Goal: Task Accomplishment & Management: Manage account settings

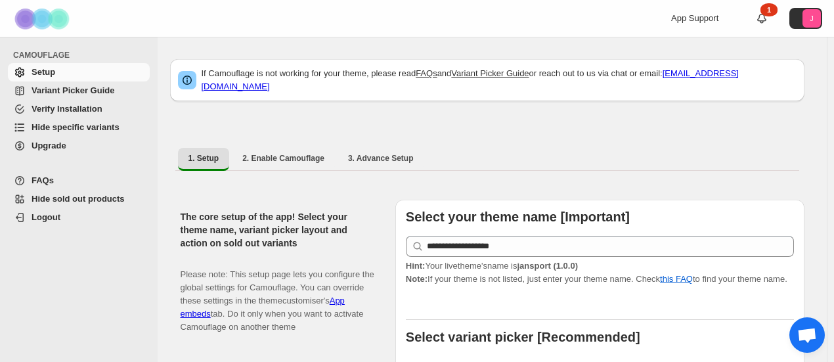
click at [71, 130] on span "Hide specific variants" at bounding box center [76, 127] width 88 height 10
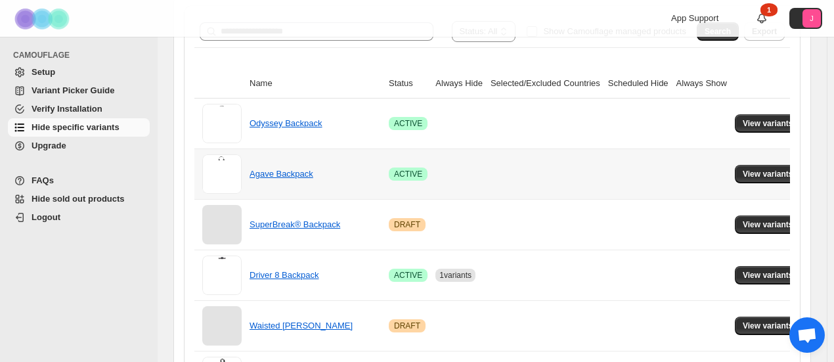
scroll to position [131, 0]
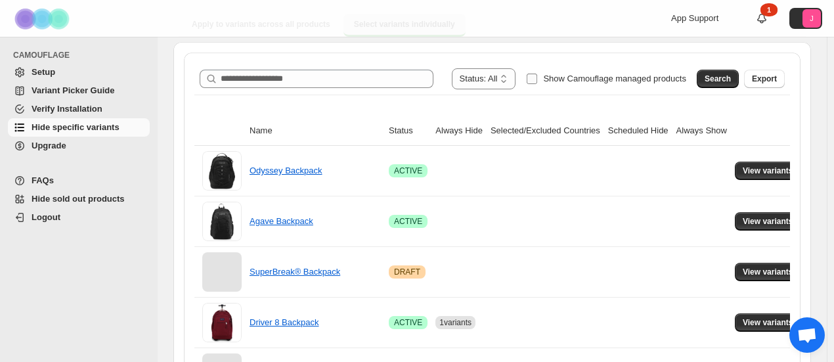
click at [585, 74] on span "Show Camouflage managed products" at bounding box center [614, 79] width 143 height 10
click at [727, 72] on button "Search" at bounding box center [717, 79] width 42 height 18
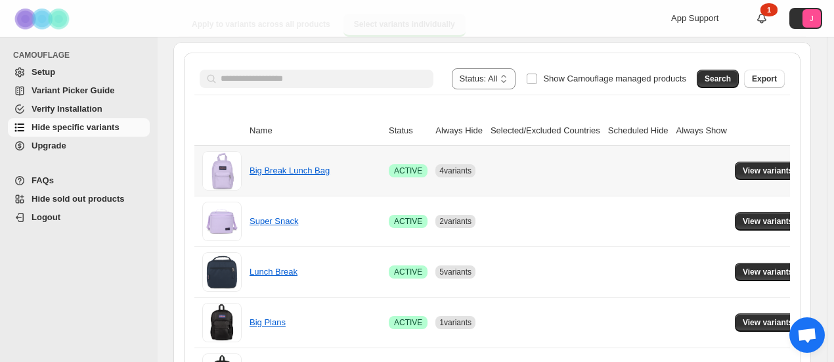
scroll to position [197, 0]
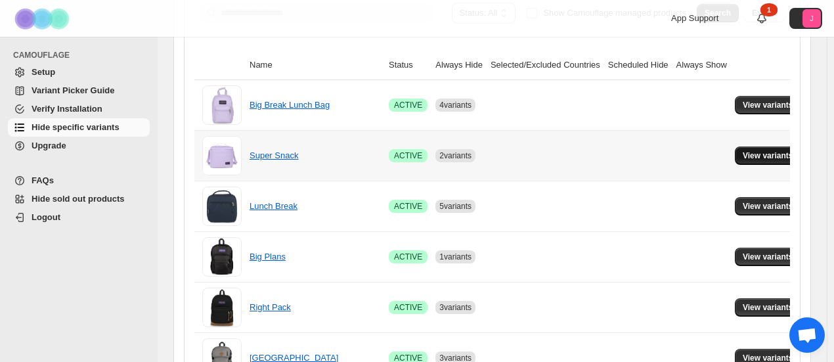
click at [748, 160] on span "View variants" at bounding box center [767, 155] width 51 height 11
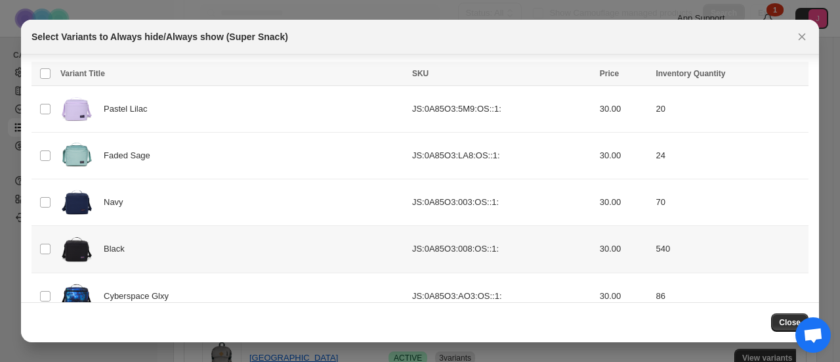
scroll to position [194, 0]
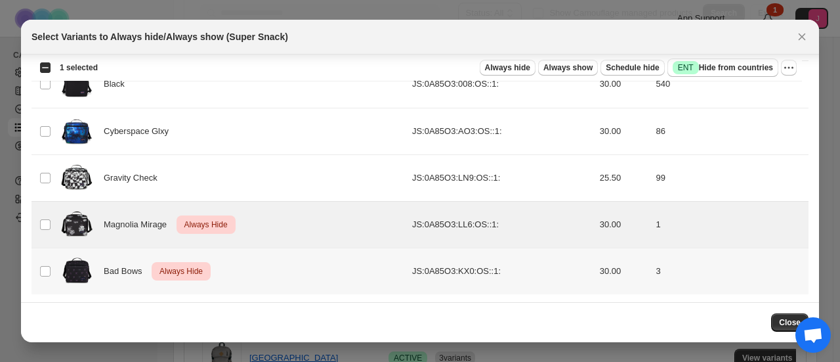
click at [39, 278] on td "Select product variant" at bounding box center [44, 270] width 25 height 47
click at [790, 72] on icon "More actions" at bounding box center [788, 67] width 13 height 13
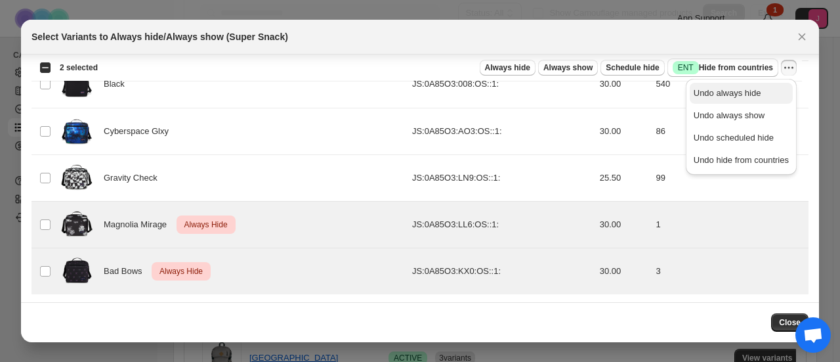
click at [756, 94] on span "Undo always hide" at bounding box center [728, 93] width 68 height 10
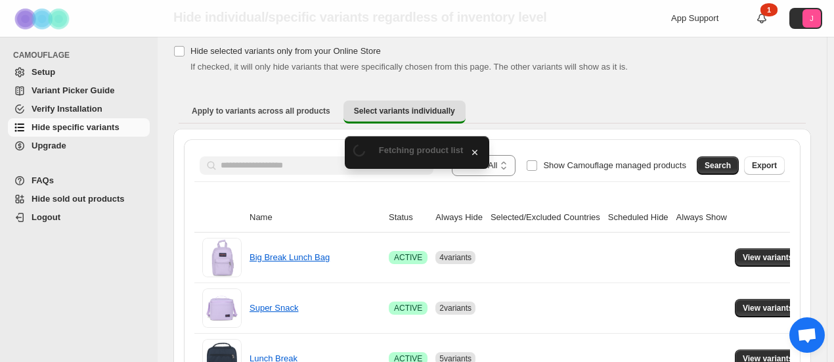
scroll to position [197, 0]
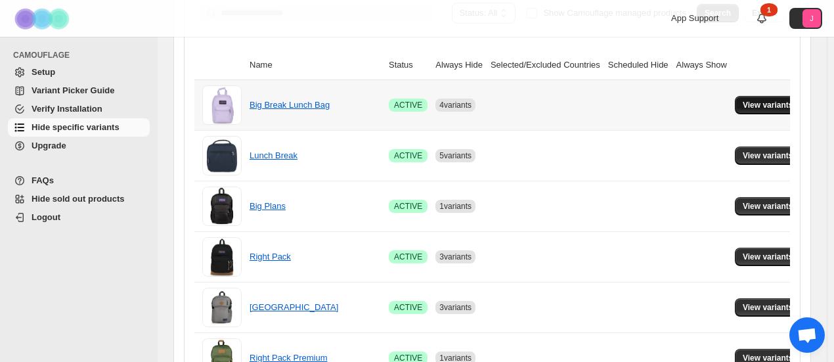
click at [736, 96] on button "View variants" at bounding box center [768, 105] width 66 height 18
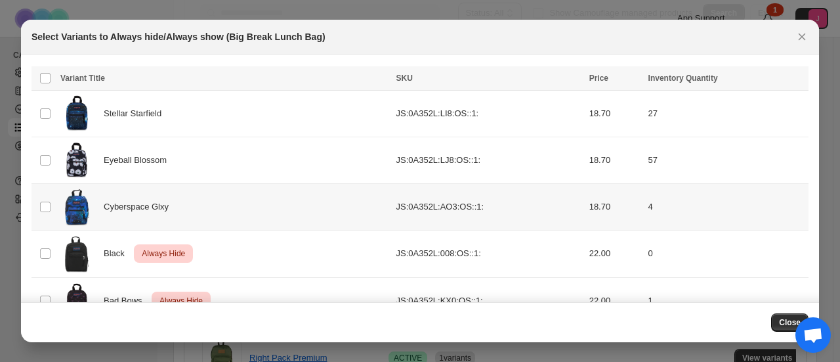
scroll to position [0, 0]
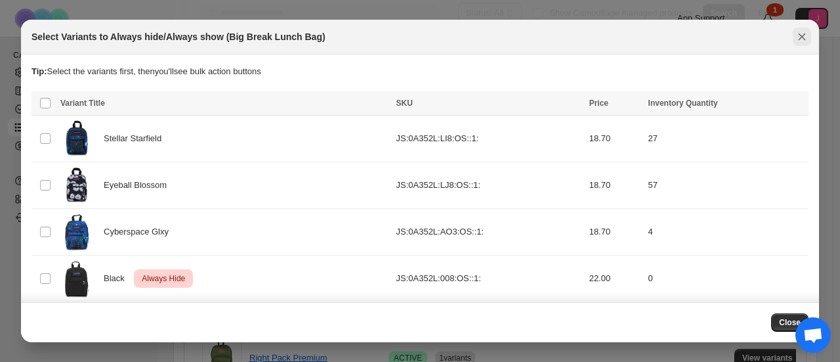
click at [797, 32] on icon "Close" at bounding box center [802, 36] width 13 height 13
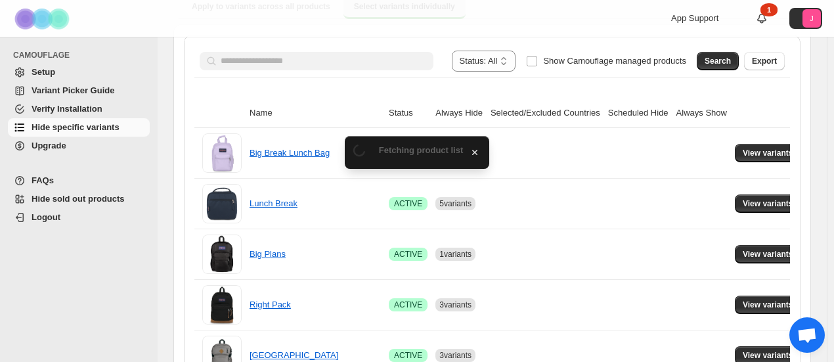
scroll to position [197, 0]
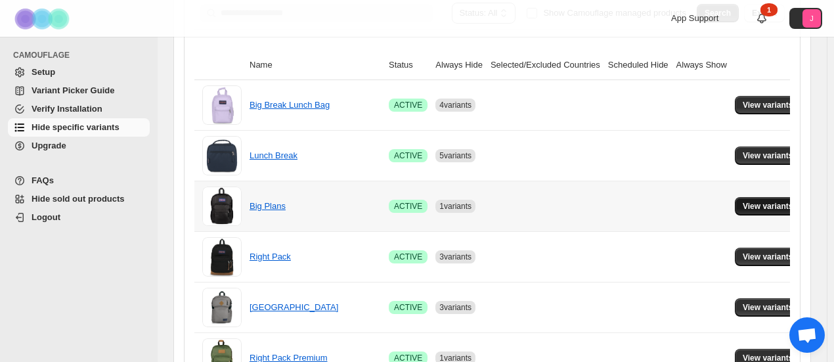
click at [735, 203] on button "View variants" at bounding box center [768, 206] width 66 height 18
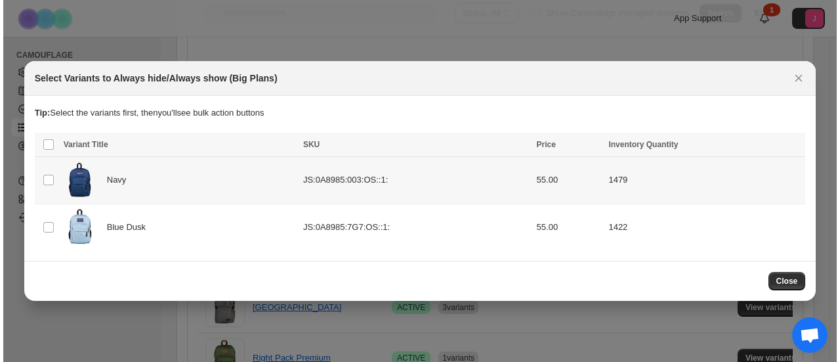
scroll to position [0, 0]
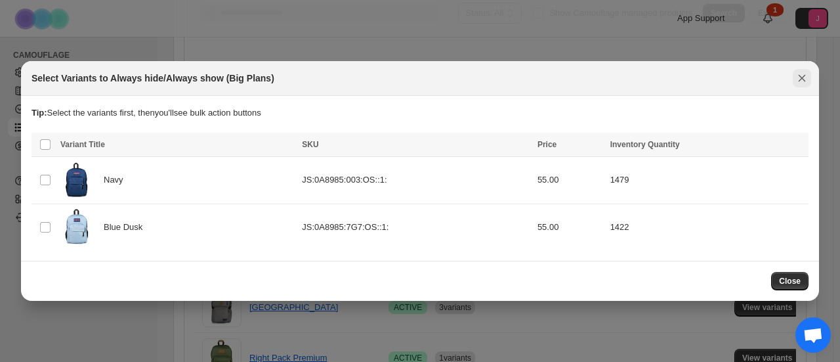
click at [802, 85] on icon "Close" at bounding box center [802, 78] width 13 height 13
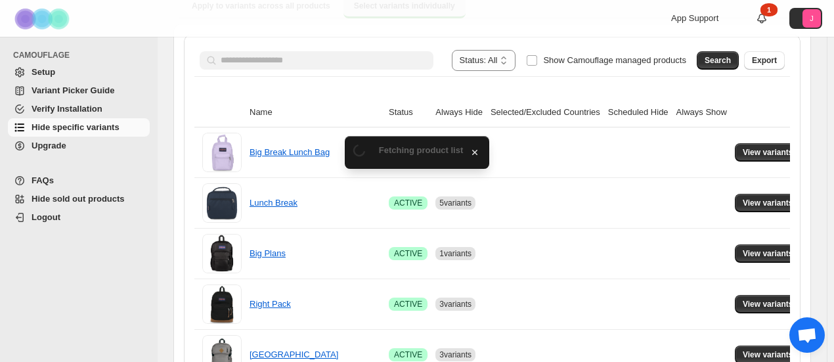
scroll to position [197, 0]
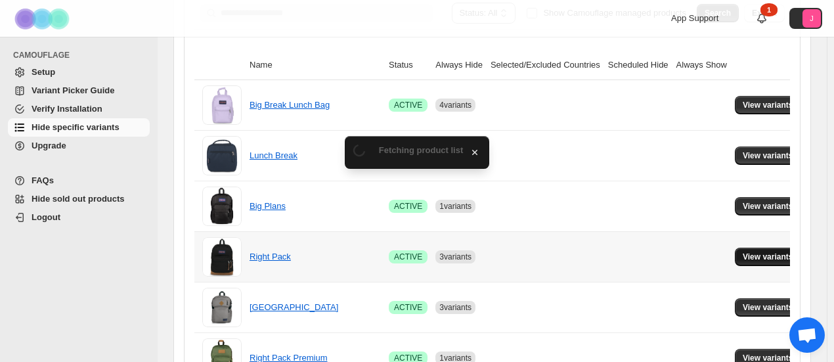
click at [750, 259] on span "View variants" at bounding box center [767, 256] width 51 height 11
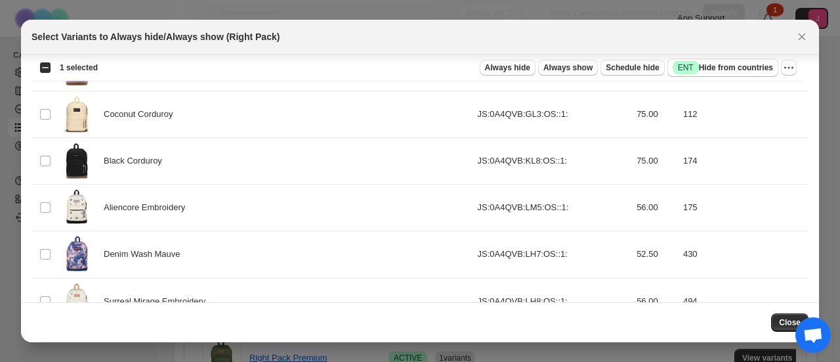
scroll to position [784, 0]
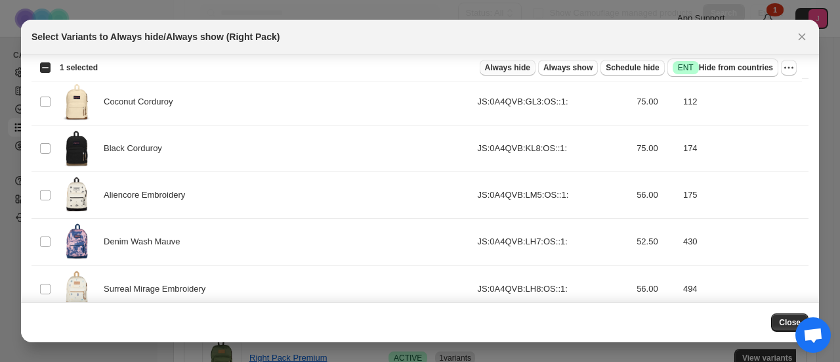
click at [516, 68] on span "Always hide" at bounding box center [507, 67] width 45 height 11
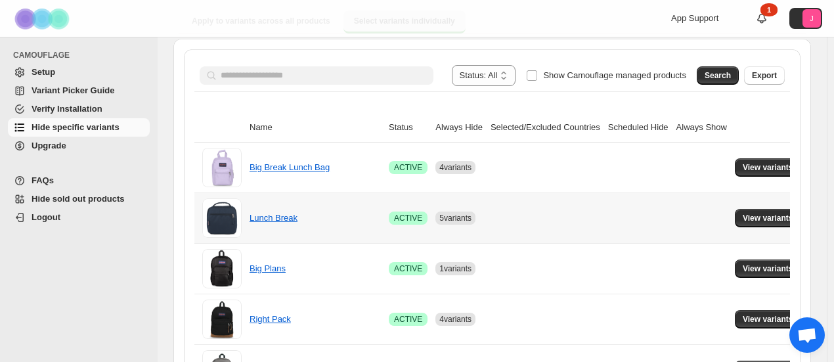
scroll to position [197, 0]
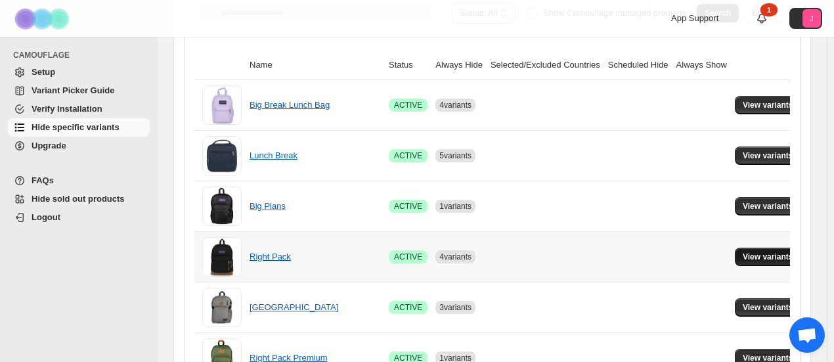
click at [745, 255] on span "View variants" at bounding box center [767, 256] width 51 height 11
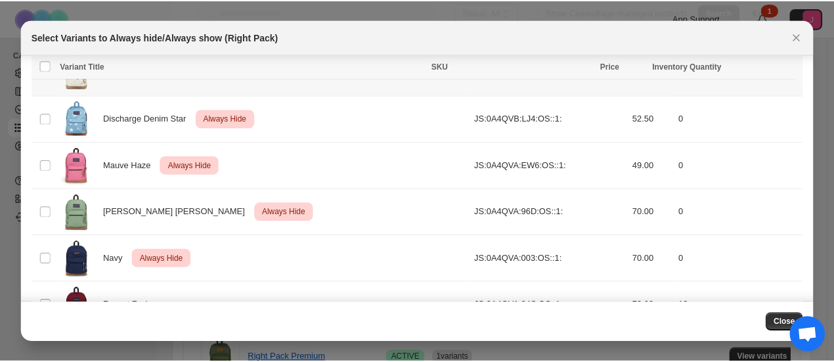
scroll to position [1031, 0]
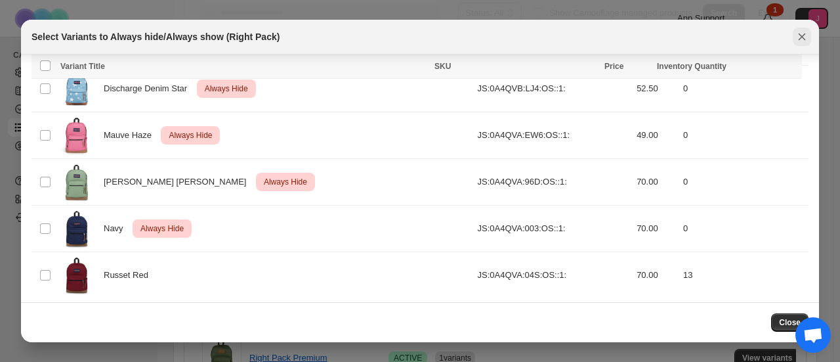
click at [803, 36] on icon "Close" at bounding box center [802, 36] width 7 height 7
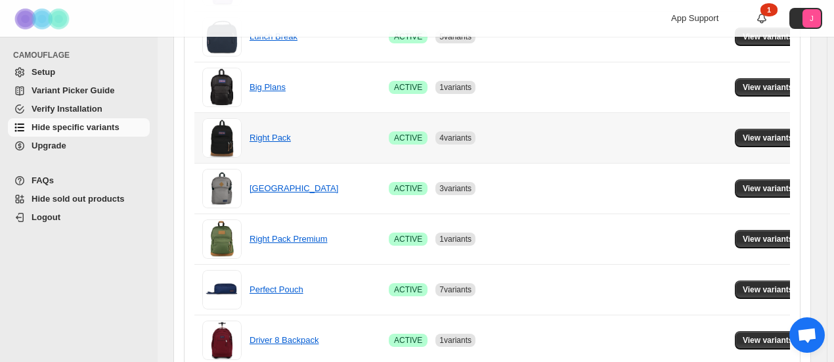
scroll to position [328, 0]
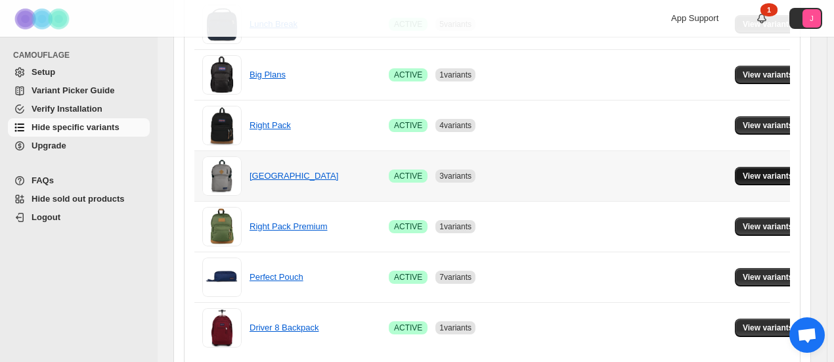
click at [742, 177] on span "View variants" at bounding box center [767, 176] width 51 height 11
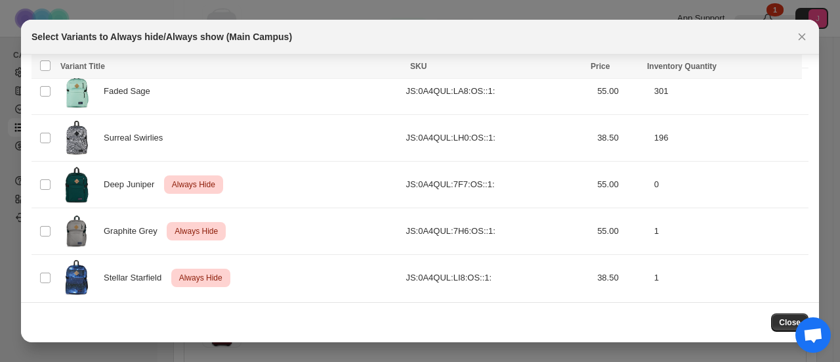
scroll to position [333, 0]
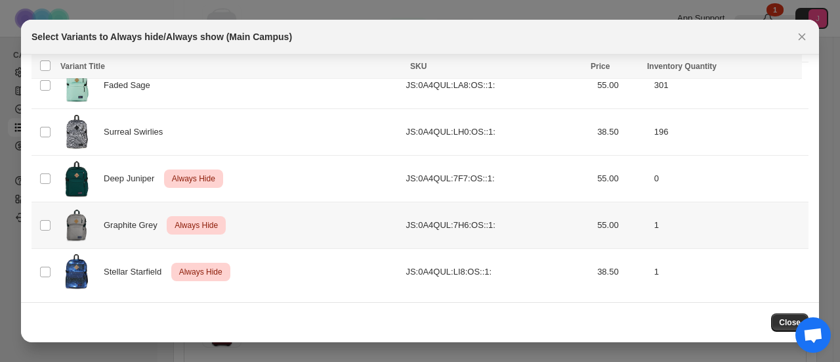
click at [38, 220] on td "Select product variant" at bounding box center [44, 225] width 25 height 47
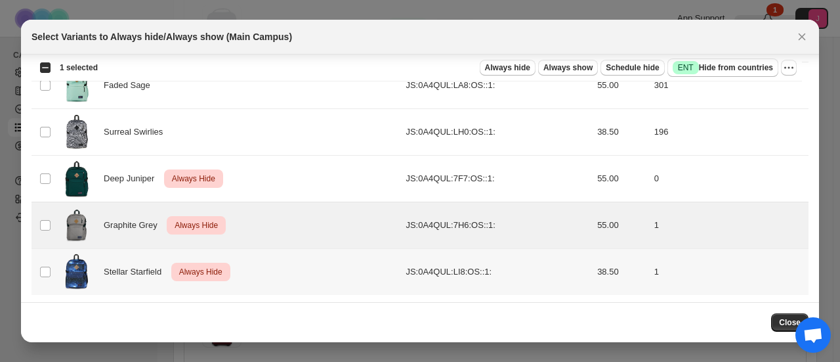
click at [39, 263] on td "Select product variant" at bounding box center [44, 272] width 25 height 47
click at [798, 69] on div "Select all 11 product variants 2 selected Always hide Always show Schedule hide…" at bounding box center [417, 67] width 771 height 26
click at [784, 68] on icon "More actions" at bounding box center [788, 67] width 13 height 13
click at [587, 36] on div "Select Variants to Always hide/Always show (Main Campus)" at bounding box center [409, 36] width 754 height 13
click at [799, 40] on icon "Close" at bounding box center [802, 36] width 13 height 13
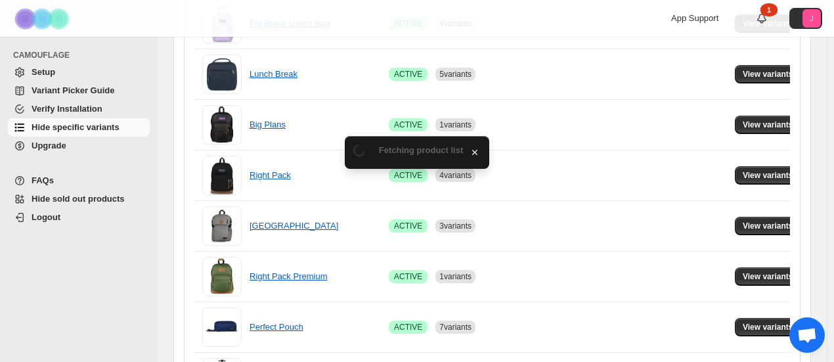
scroll to position [328, 0]
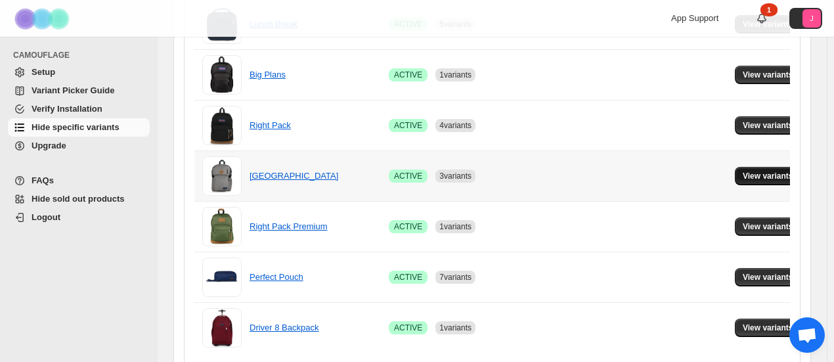
click at [742, 171] on span "View variants" at bounding box center [767, 176] width 51 height 11
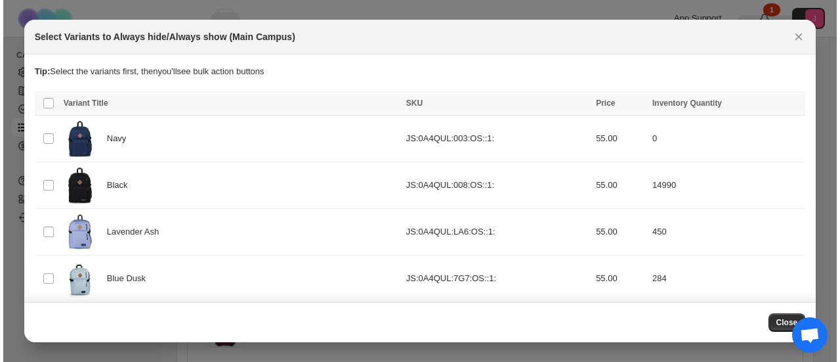
scroll to position [0, 0]
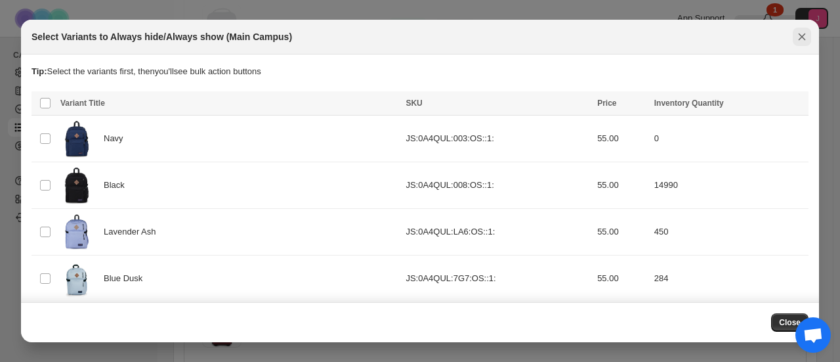
click at [802, 37] on icon "Close" at bounding box center [802, 36] width 7 height 7
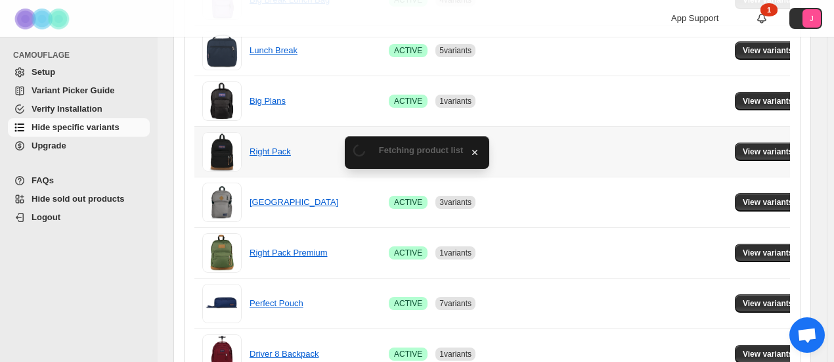
scroll to position [328, 0]
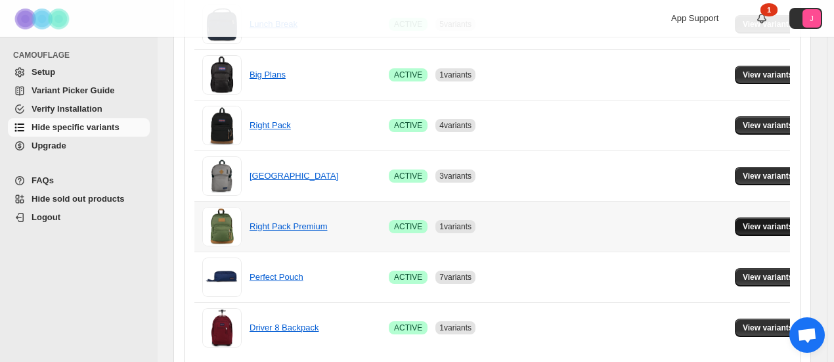
click at [743, 217] on td "View variants" at bounding box center [770, 226] width 78 height 51
click at [744, 221] on span "View variants" at bounding box center [767, 226] width 51 height 11
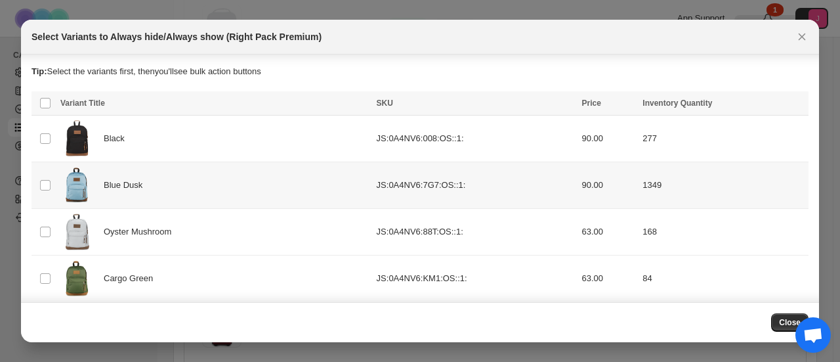
scroll to position [55, 0]
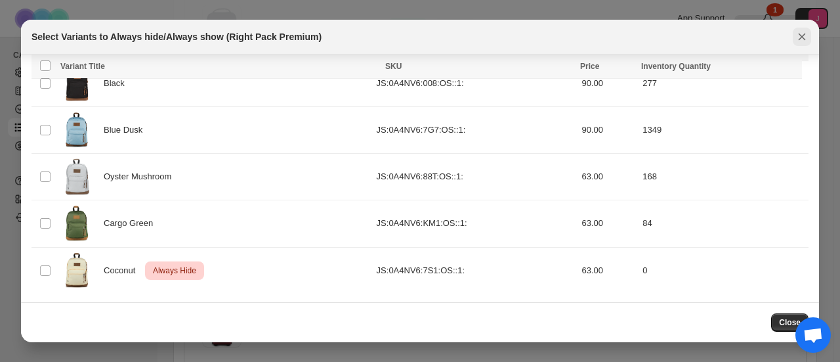
click at [803, 29] on button "Close" at bounding box center [802, 37] width 18 height 18
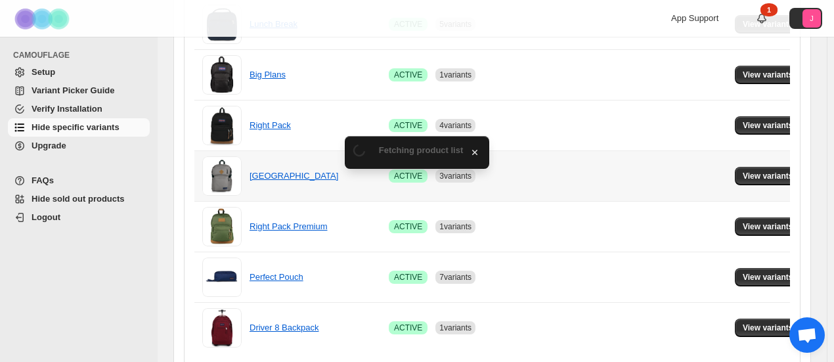
scroll to position [377, 0]
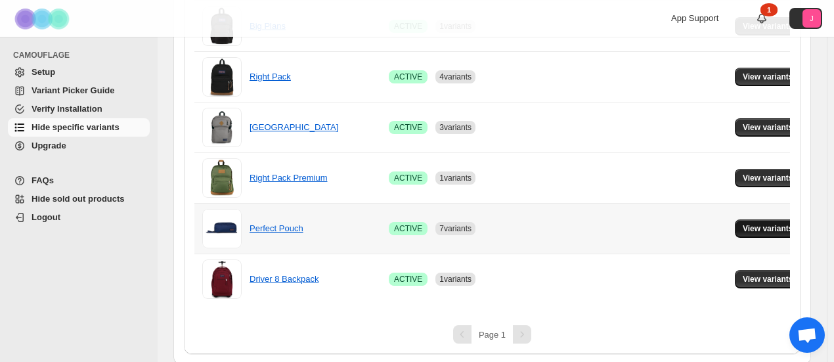
click at [742, 223] on span "View variants" at bounding box center [767, 228] width 51 height 11
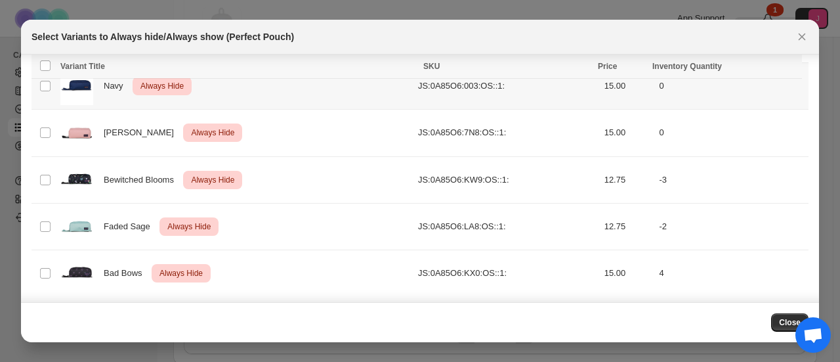
scroll to position [520, 0]
click at [37, 272] on td "Select product variant" at bounding box center [44, 272] width 25 height 47
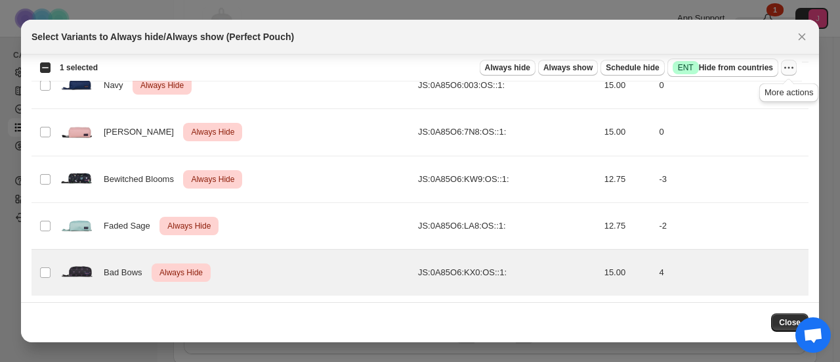
click at [785, 71] on icon "More actions" at bounding box center [788, 67] width 13 height 13
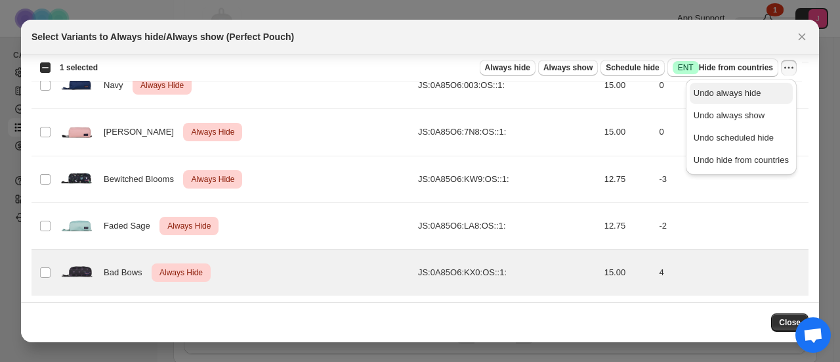
click at [756, 91] on span "Undo always hide" at bounding box center [728, 93] width 68 height 10
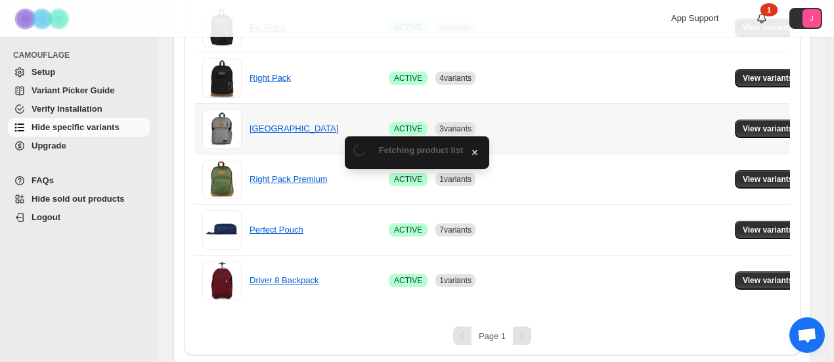
scroll to position [377, 0]
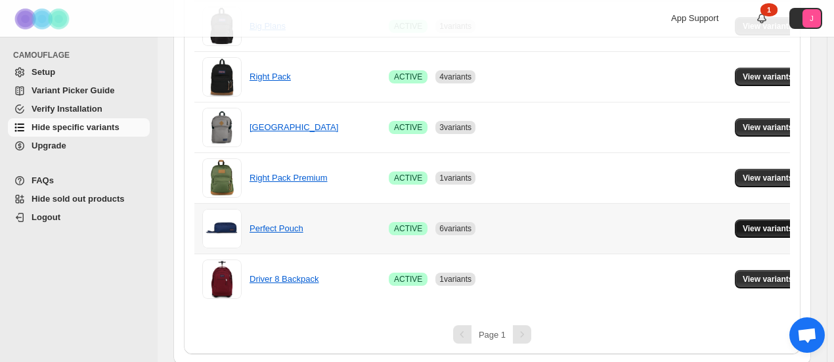
drag, startPoint x: 749, startPoint y: 216, endPoint x: 746, endPoint y: 228, distance: 12.9
click at [748, 221] on td "View variants" at bounding box center [770, 228] width 78 height 51
click at [746, 228] on span "View variants" at bounding box center [767, 228] width 51 height 11
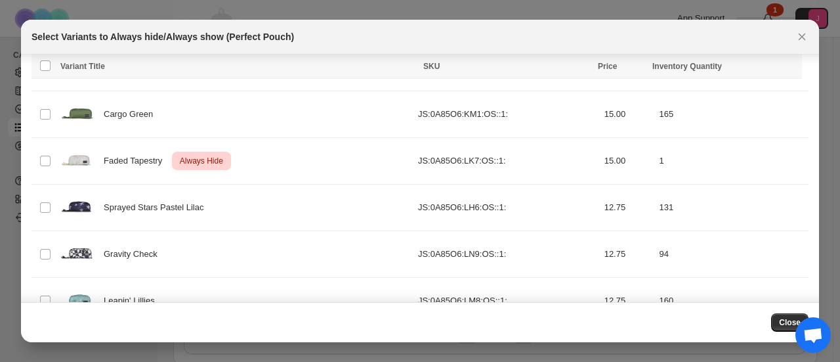
scroll to position [192, 0]
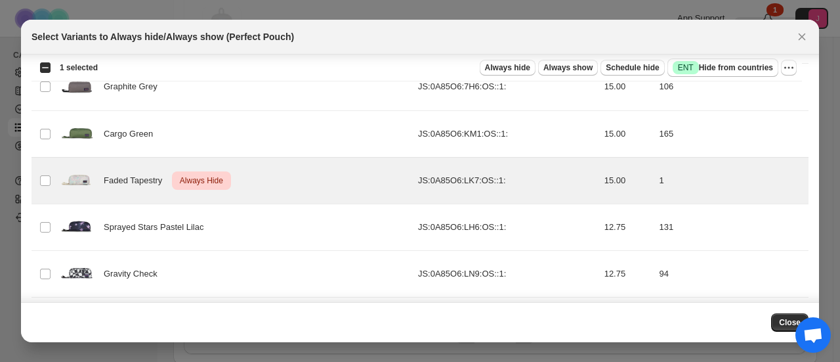
click at [798, 66] on div "Select all 15 product variants 1 selected Always hide Always show Schedule hide…" at bounding box center [417, 67] width 771 height 26
click at [789, 67] on icon "More actions" at bounding box center [788, 67] width 13 height 13
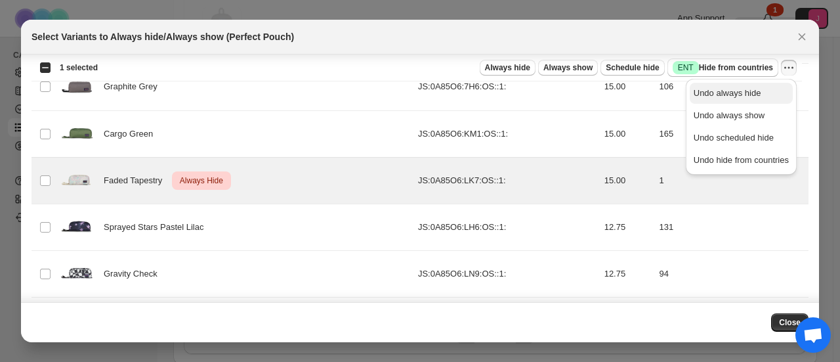
click at [771, 93] on span "Undo always hide" at bounding box center [741, 93] width 95 height 13
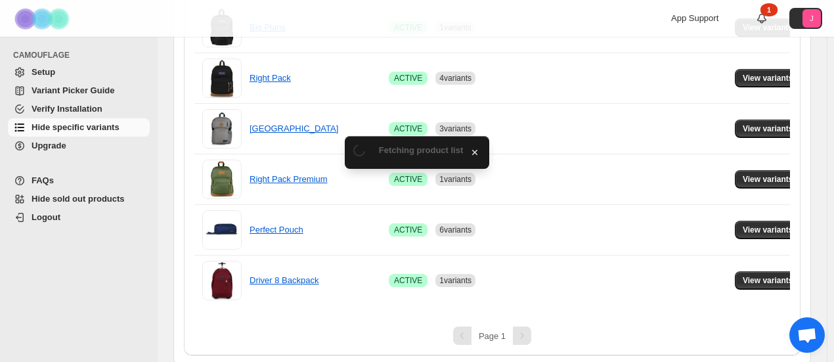
scroll to position [377, 0]
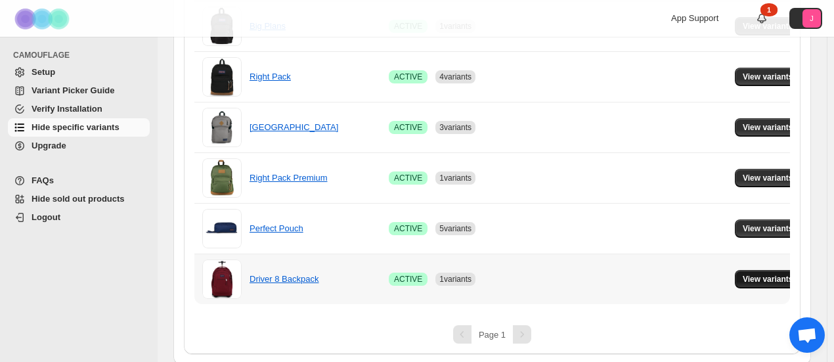
click at [757, 278] on span "View variants" at bounding box center [767, 279] width 51 height 11
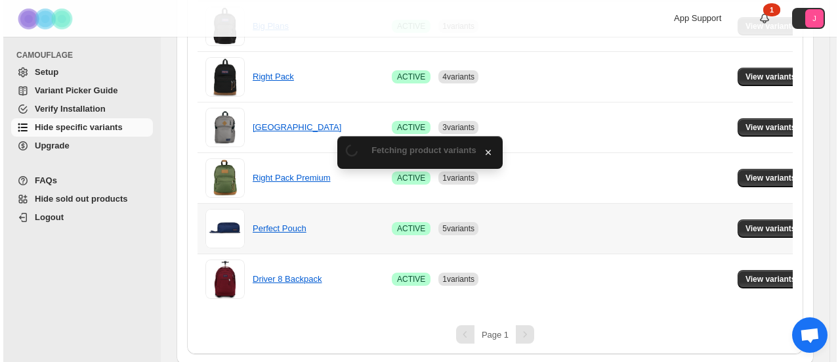
scroll to position [0, 0]
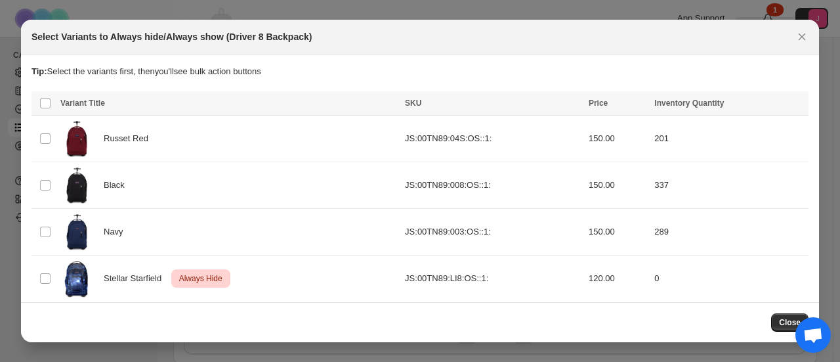
click at [802, 36] on icon "Close" at bounding box center [802, 36] width 7 height 7
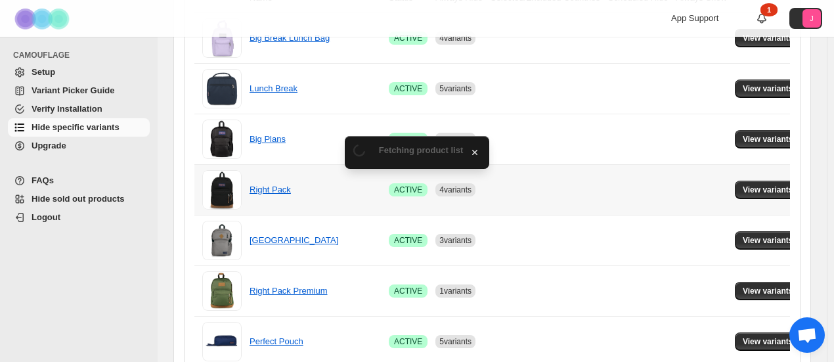
scroll to position [131, 0]
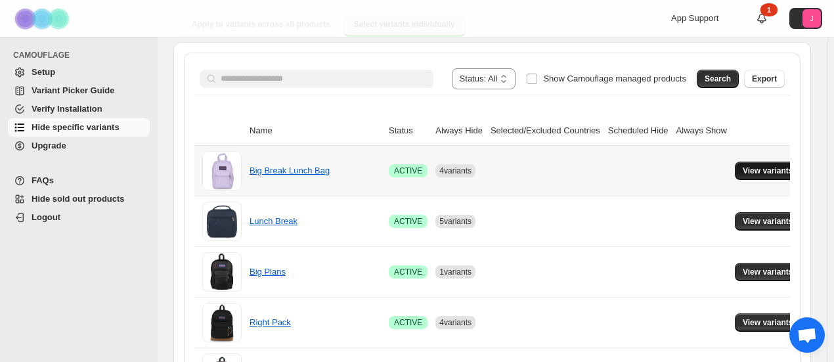
click at [762, 175] on span "View variants" at bounding box center [767, 170] width 51 height 11
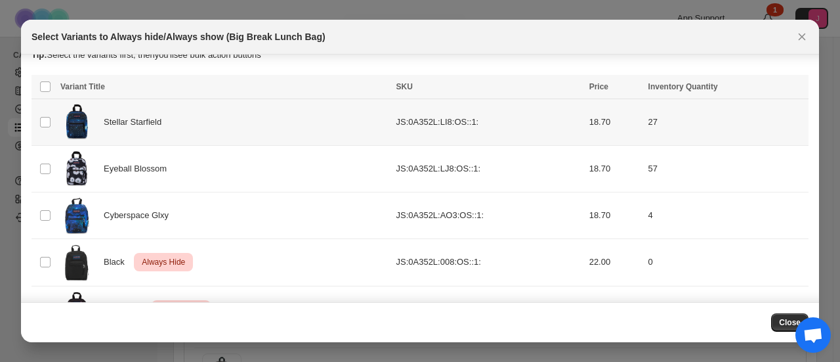
scroll to position [0, 0]
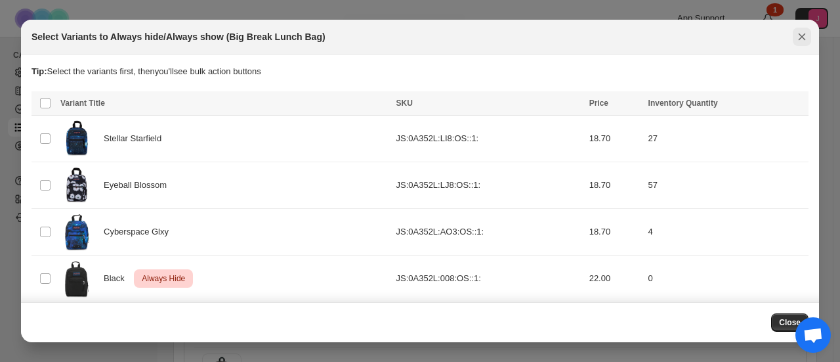
click at [798, 36] on icon "Close" at bounding box center [802, 36] width 13 height 13
